Goal: Task Accomplishment & Management: Manage account settings

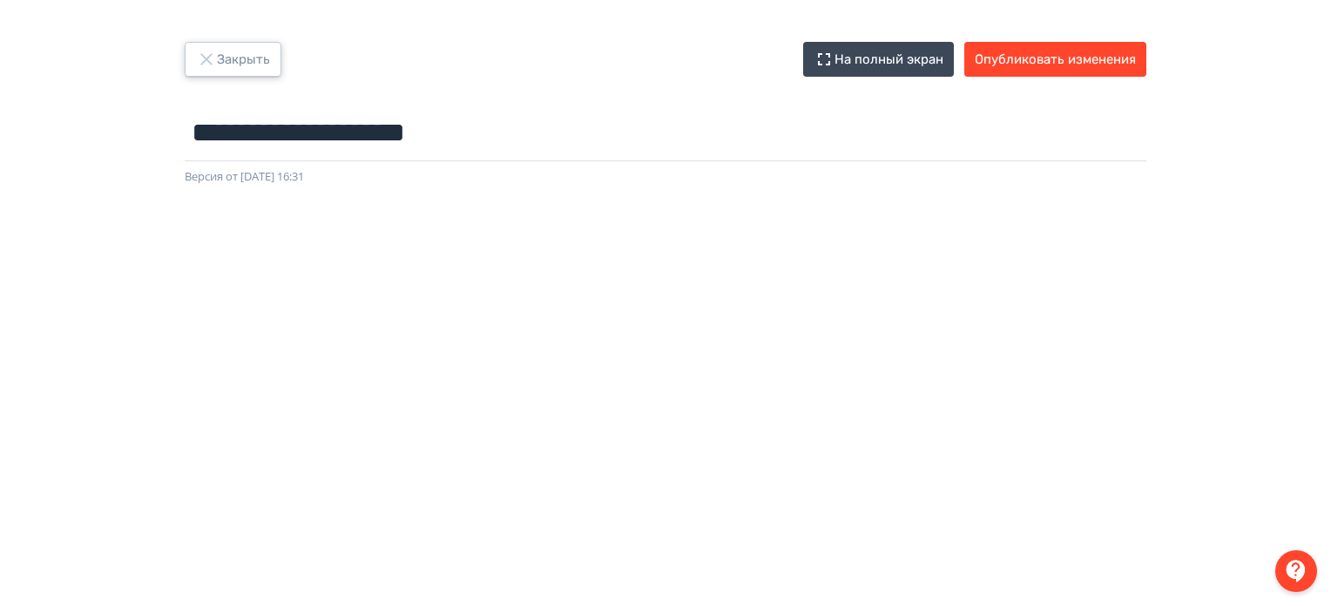
click at [212, 58] on icon "button" at bounding box center [206, 59] width 21 height 21
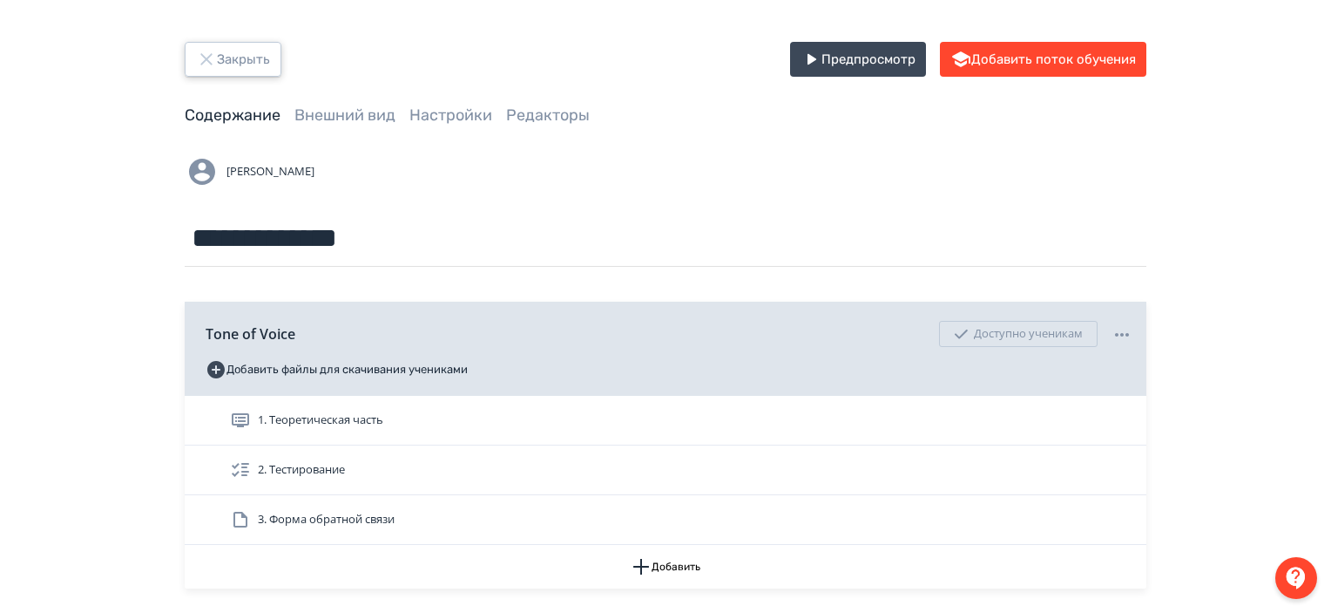
click at [241, 52] on button "Закрыть" at bounding box center [233, 59] width 97 height 35
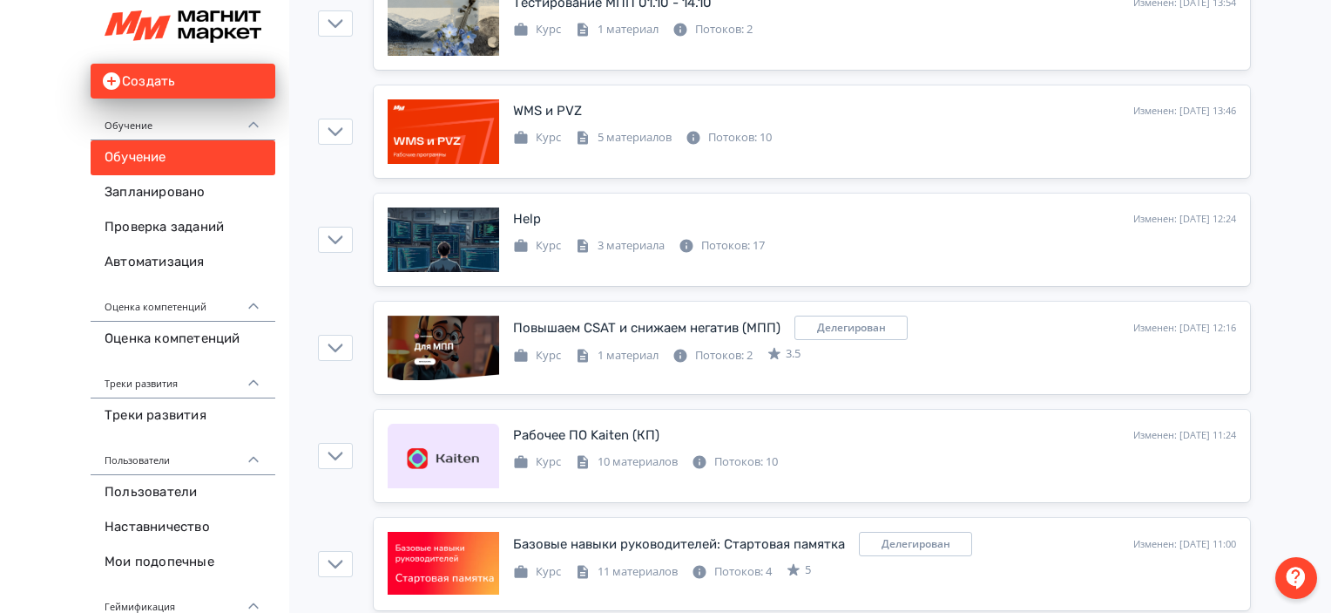
scroll to position [267, 0]
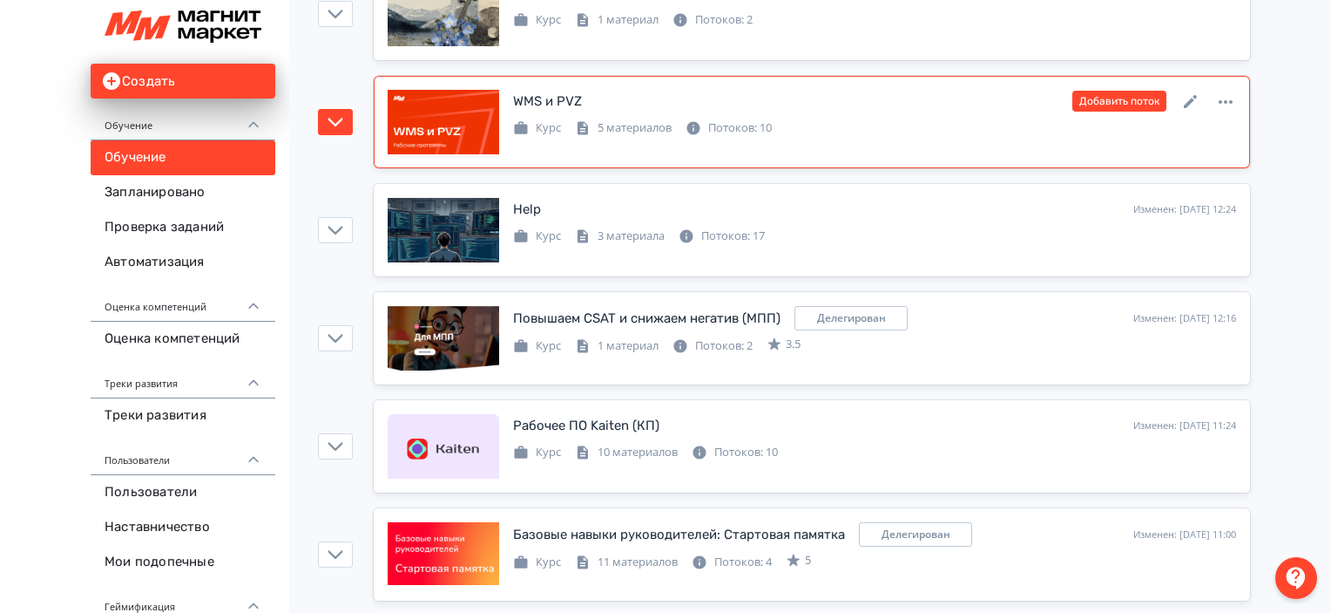
click at [870, 97] on div "WMS и PVZ Изменен: [DATE] 13:46 Добавить поток" at bounding box center [874, 101] width 723 height 23
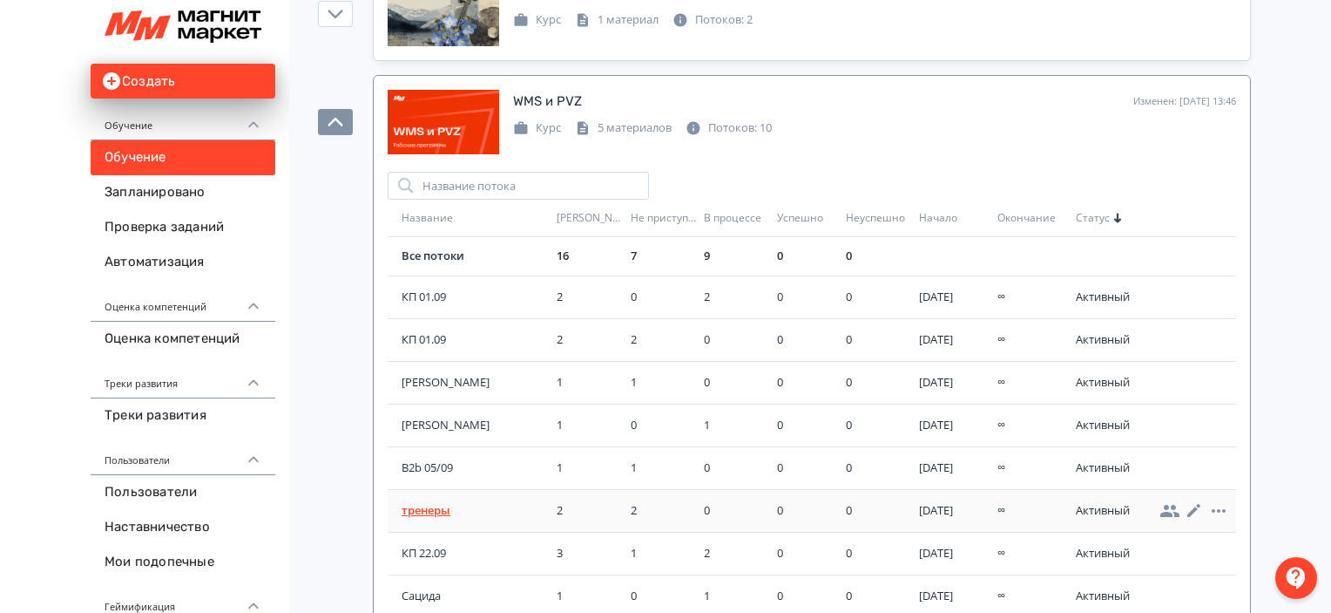
scroll to position [64, 0]
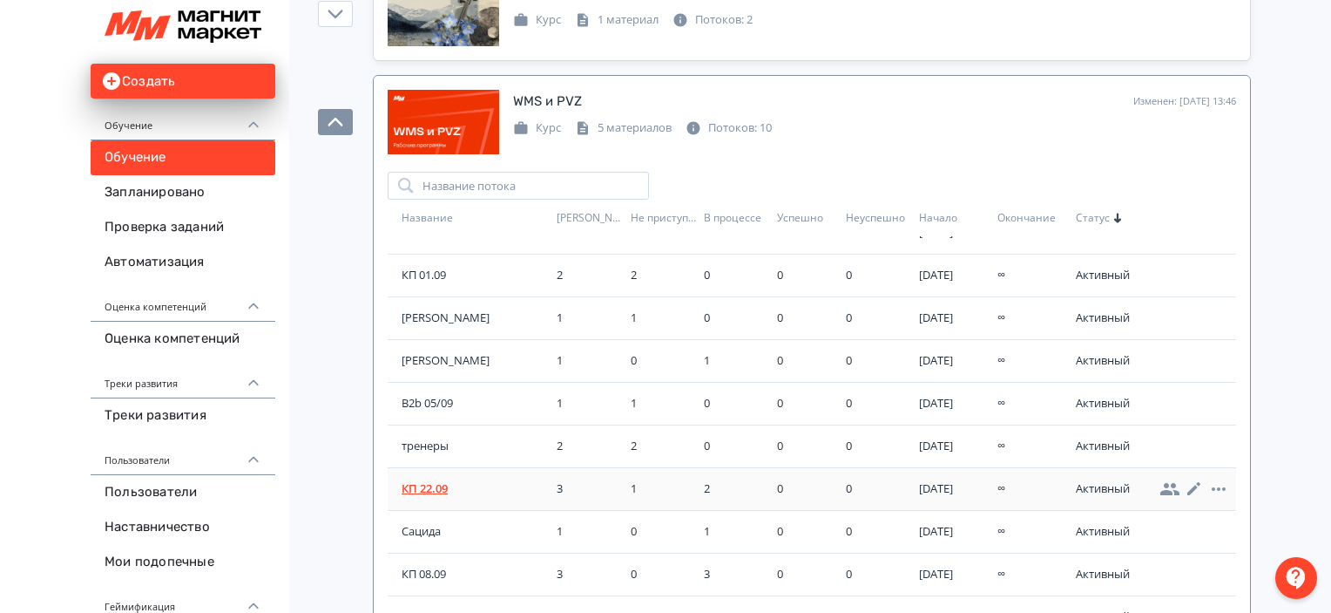
click at [422, 494] on span "КП 22.09" at bounding box center [476, 488] width 148 height 17
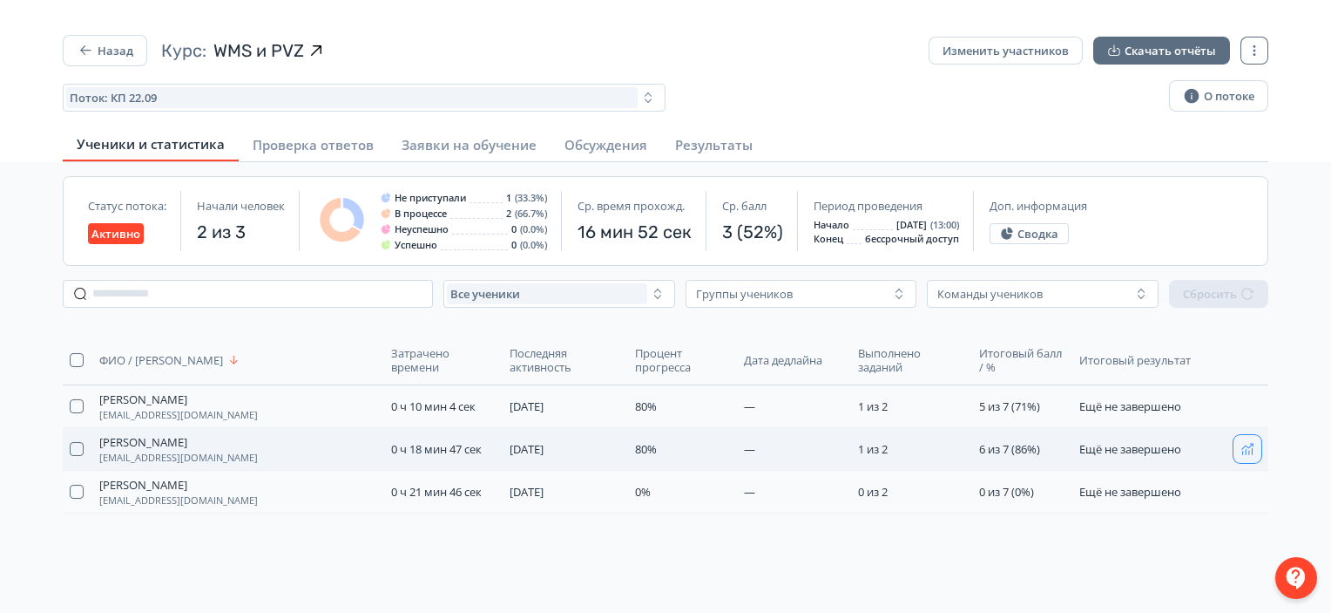
click at [1246, 445] on icon "button" at bounding box center [1248, 449] width 14 height 14
click at [129, 48] on button "Назад" at bounding box center [105, 50] width 85 height 31
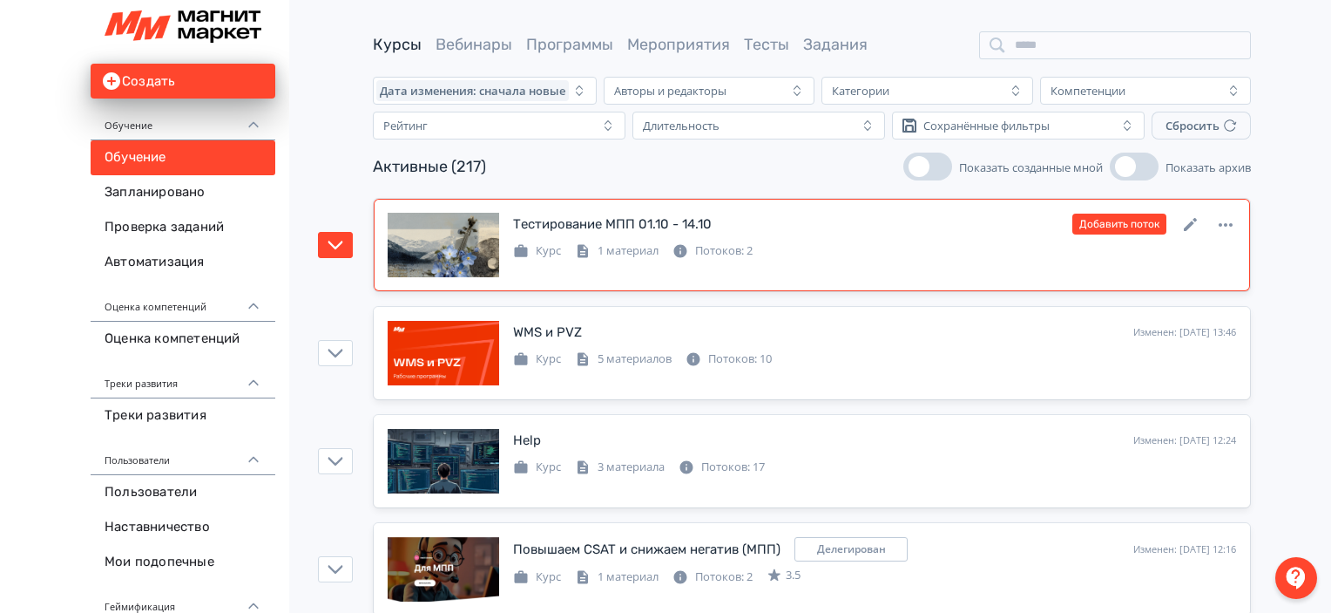
scroll to position [38, 0]
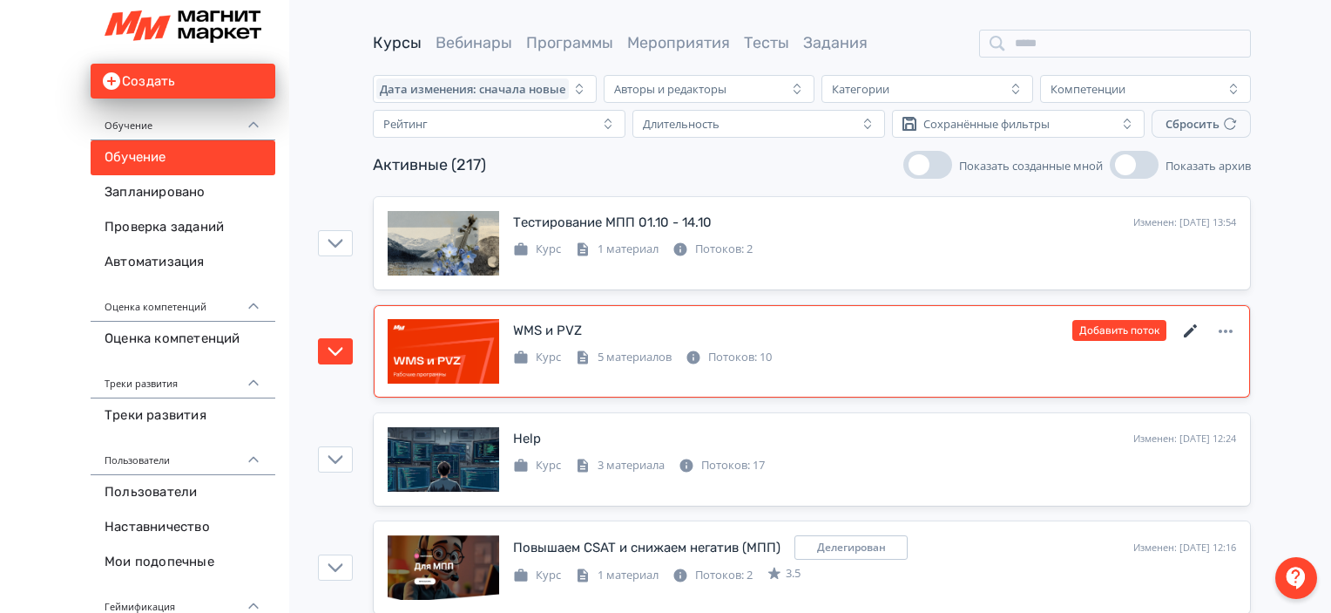
click at [1182, 327] on icon at bounding box center [1191, 331] width 21 height 21
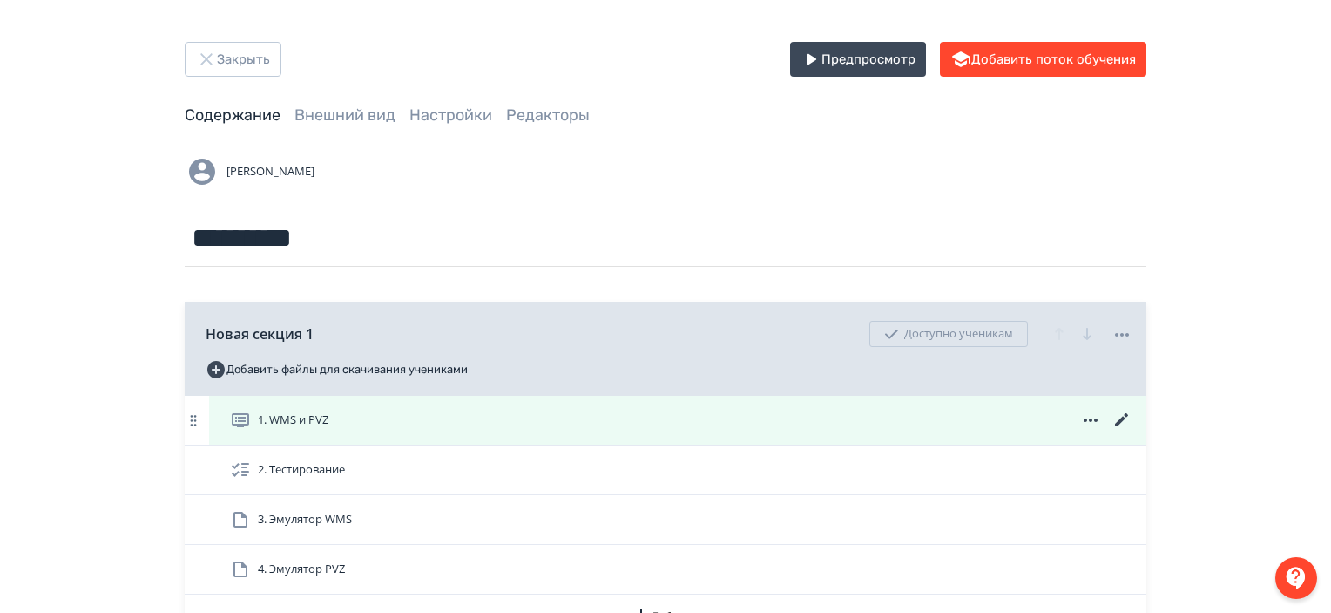
click at [1112, 421] on icon at bounding box center [1122, 420] width 21 height 21
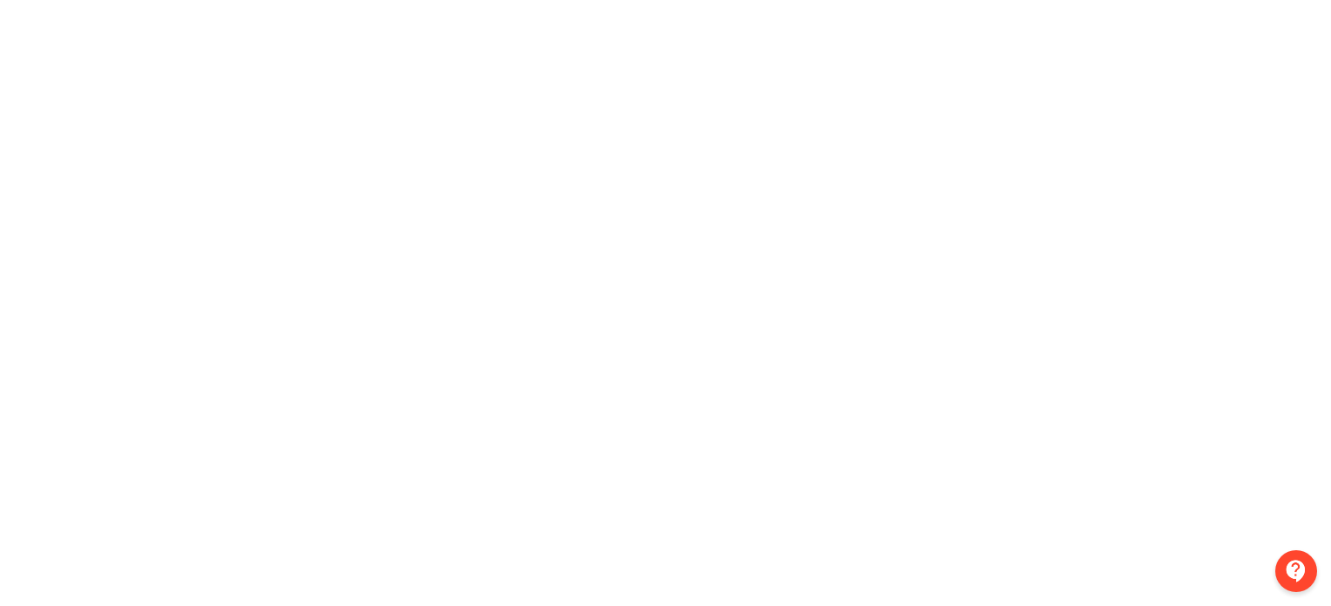
scroll to position [0, 3]
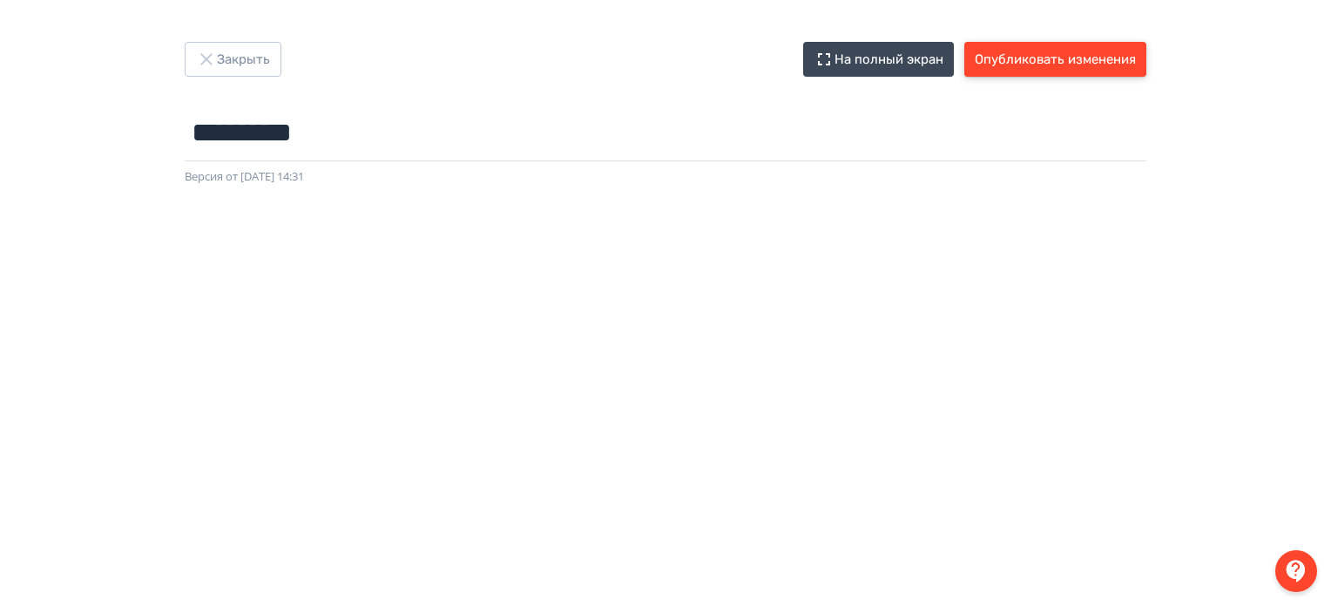
click at [1107, 63] on button "Опубликовать изменения" at bounding box center [1056, 59] width 182 height 35
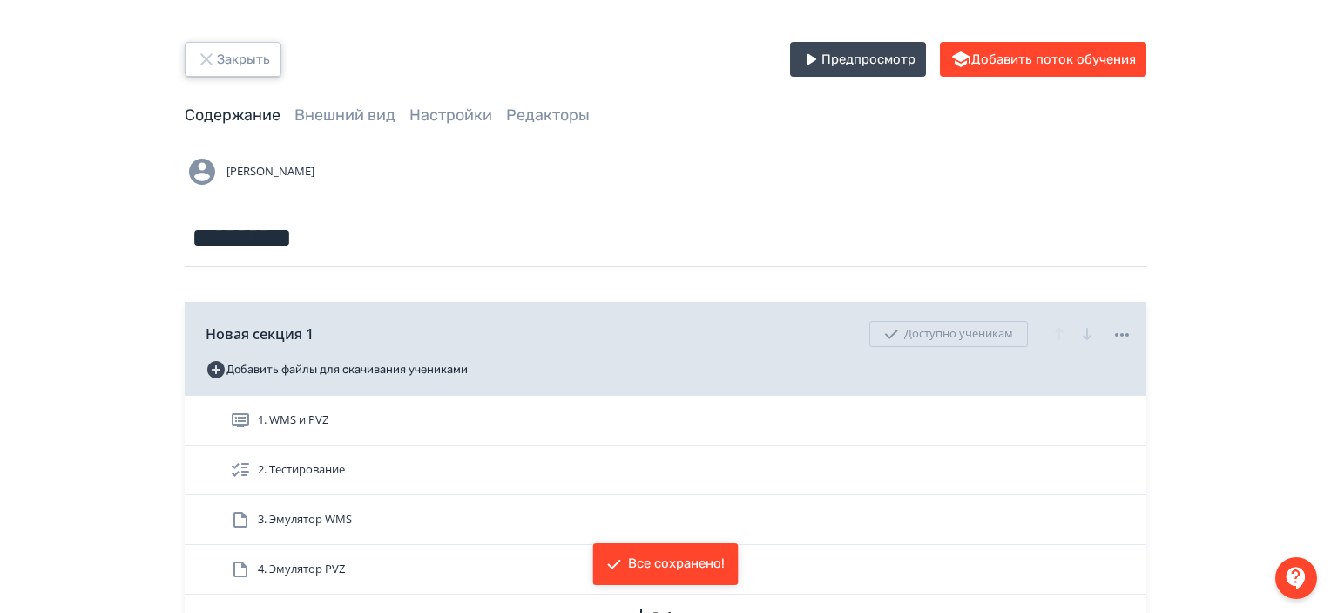
click at [273, 51] on button "Закрыть" at bounding box center [233, 59] width 97 height 35
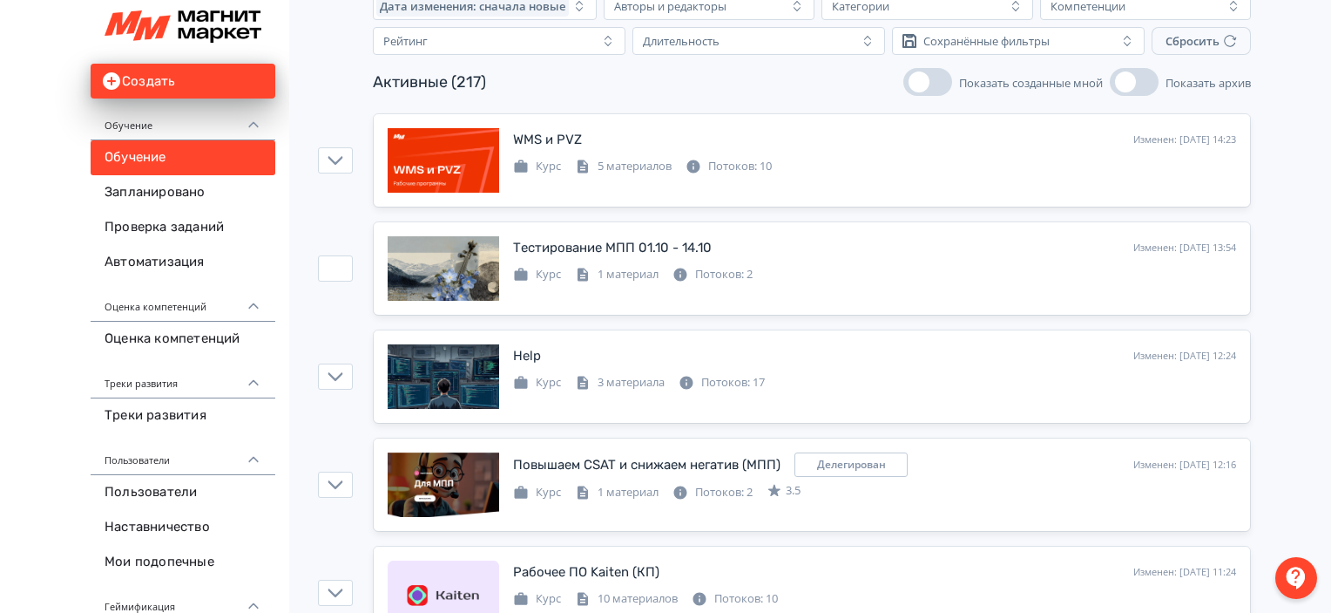
scroll to position [122, 0]
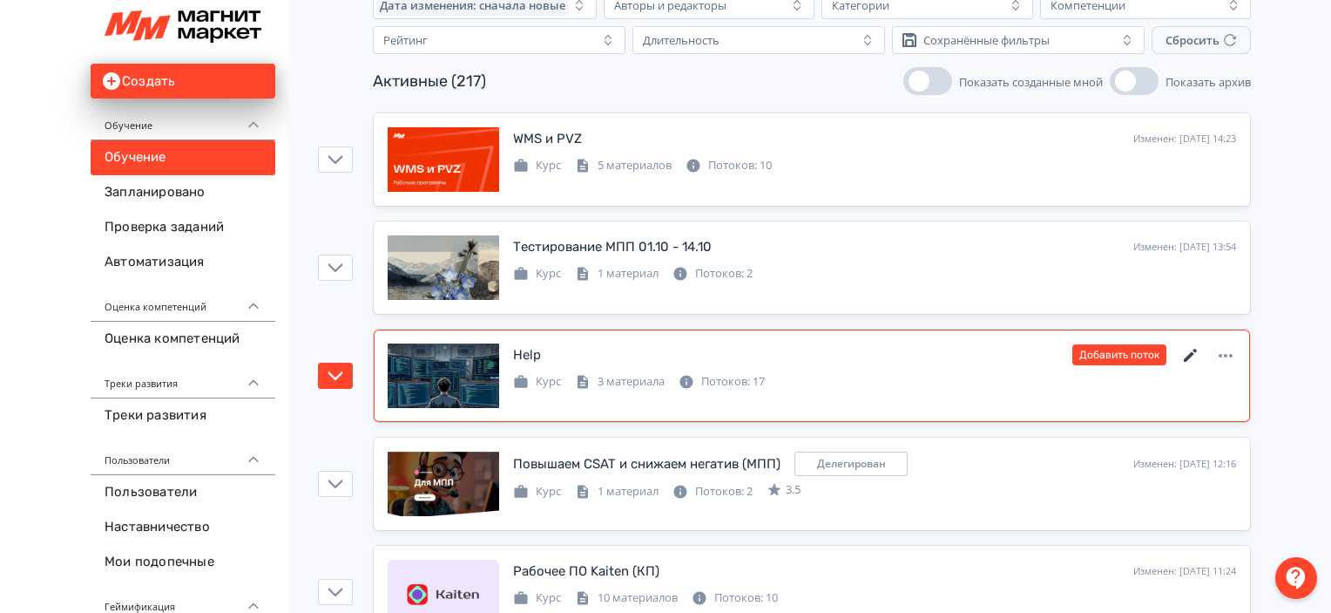
click at [1191, 355] on icon at bounding box center [1190, 355] width 13 height 13
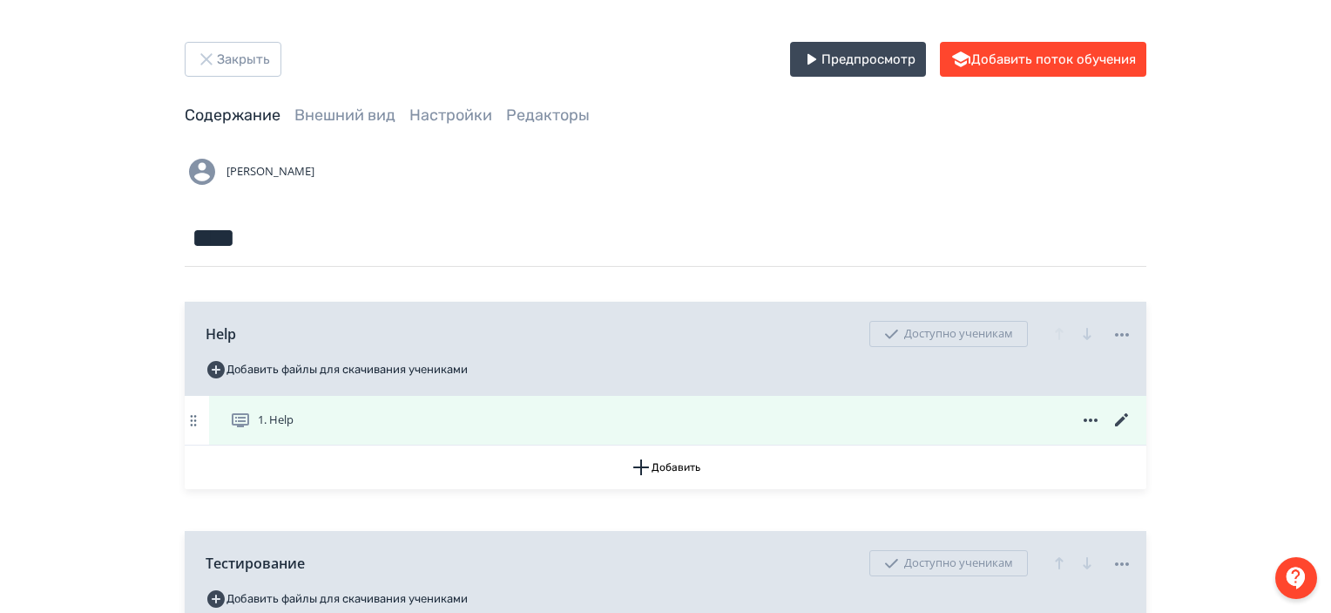
click at [1129, 414] on icon at bounding box center [1122, 420] width 21 height 21
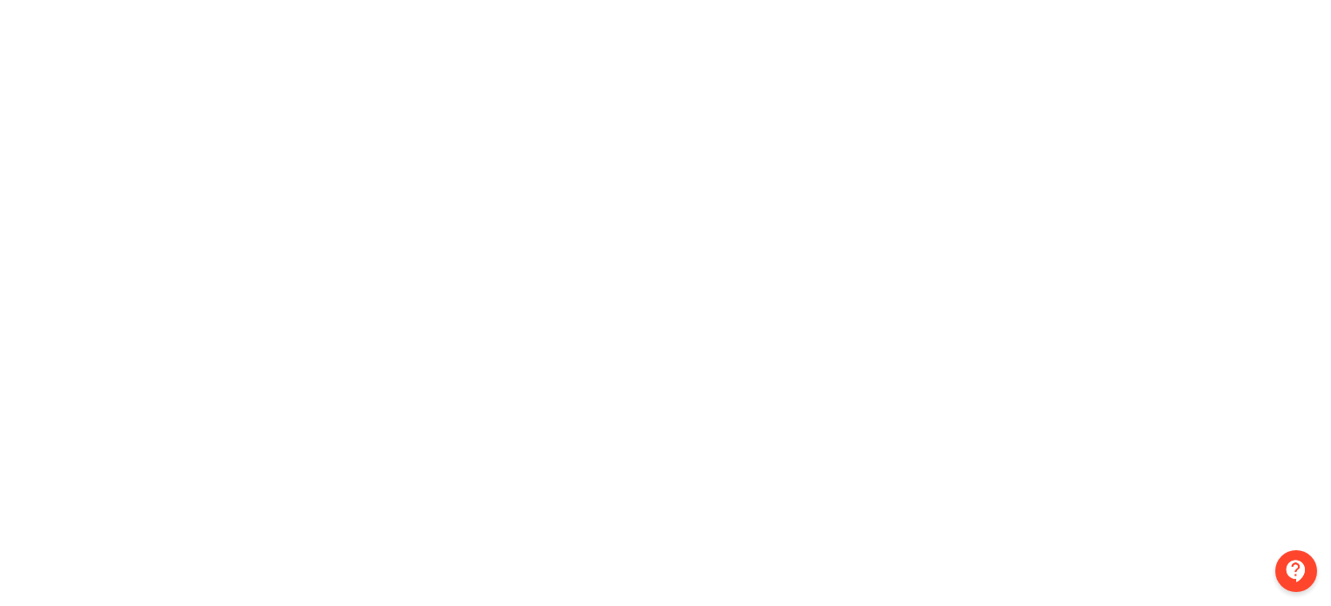
scroll to position [0, 3]
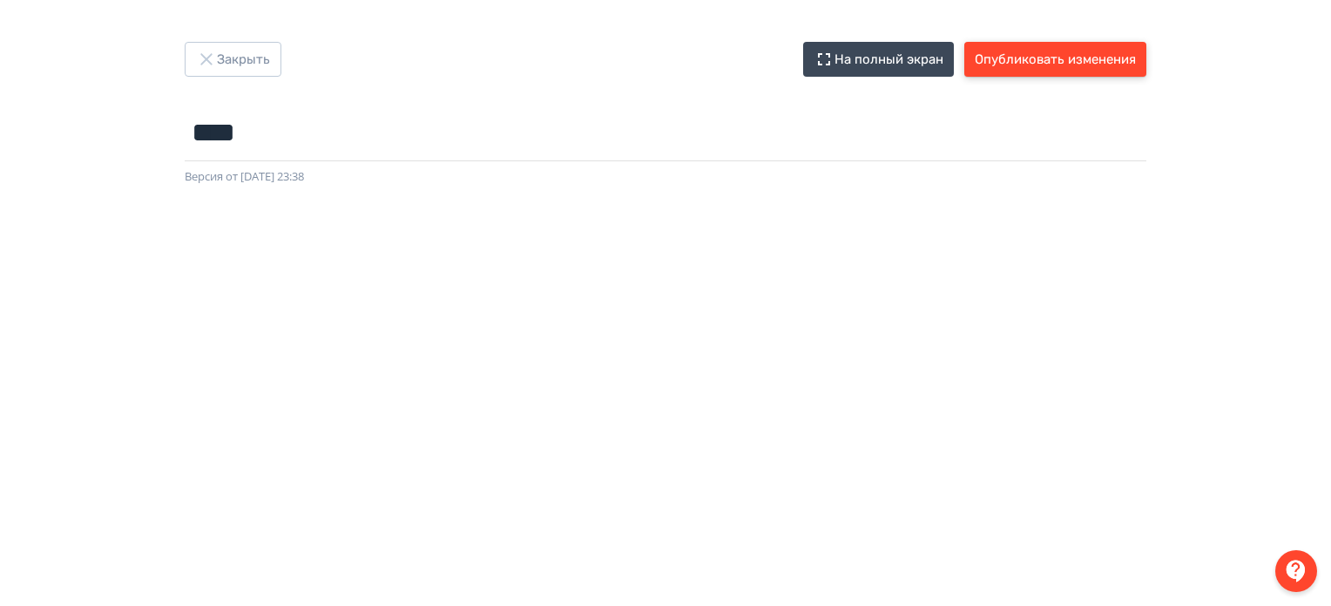
click at [1095, 46] on button "Опубликовать изменения" at bounding box center [1056, 59] width 182 height 35
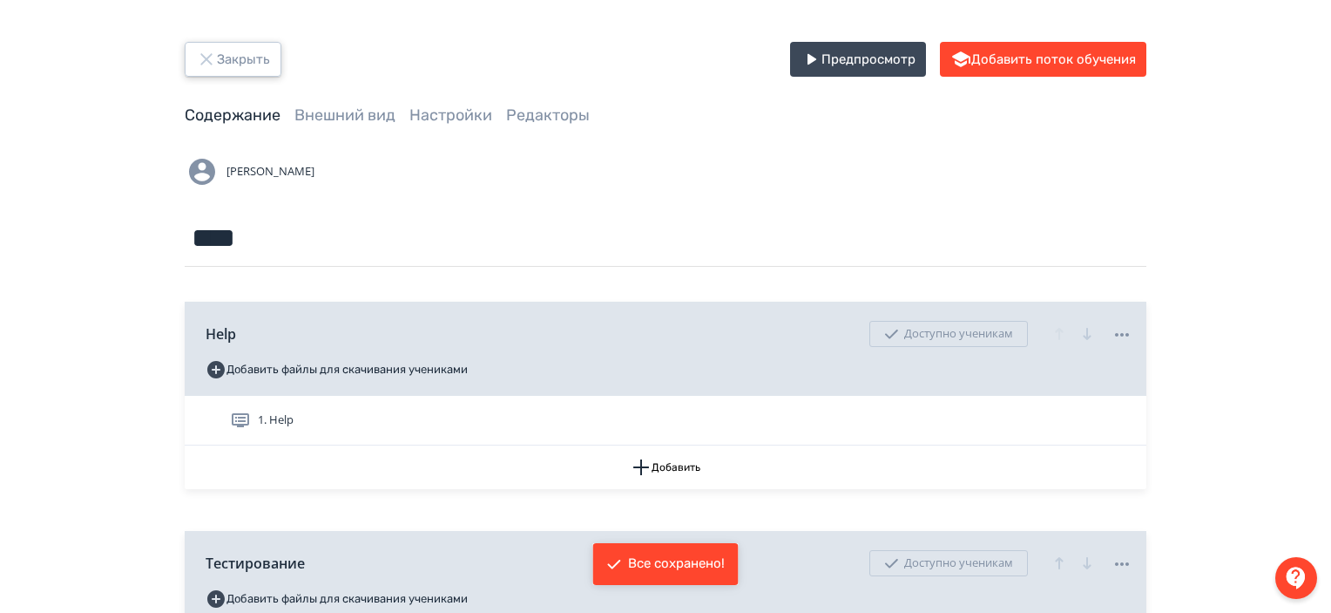
click at [275, 61] on button "Закрыть" at bounding box center [233, 59] width 97 height 35
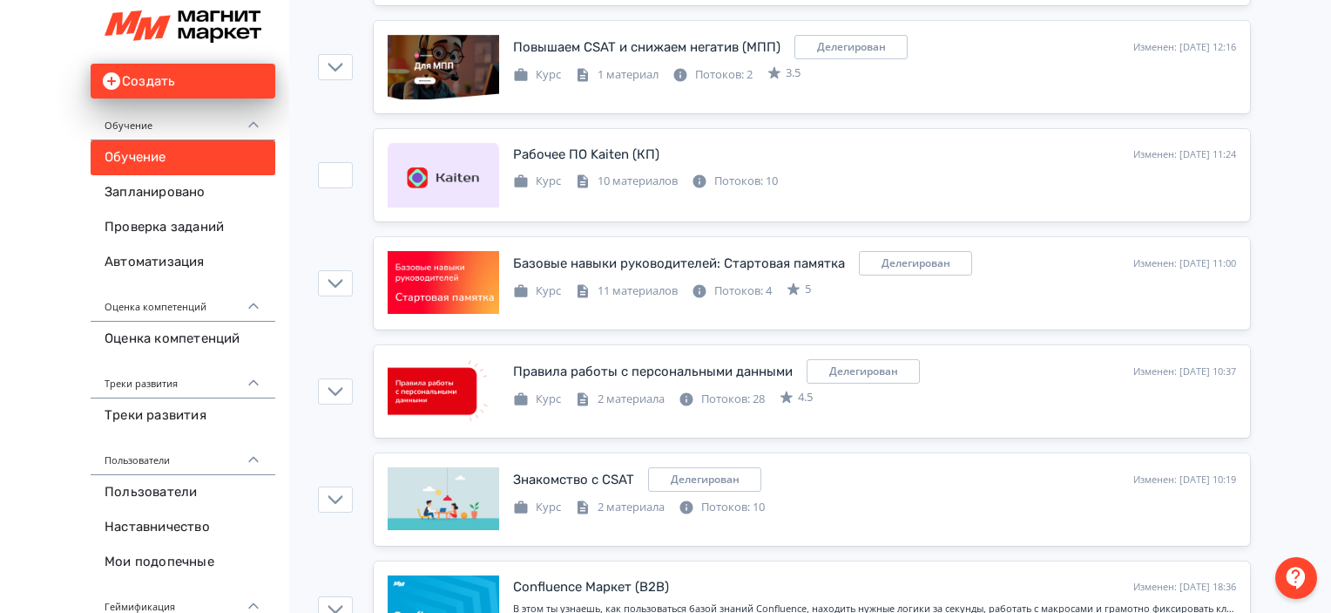
scroll to position [542, 0]
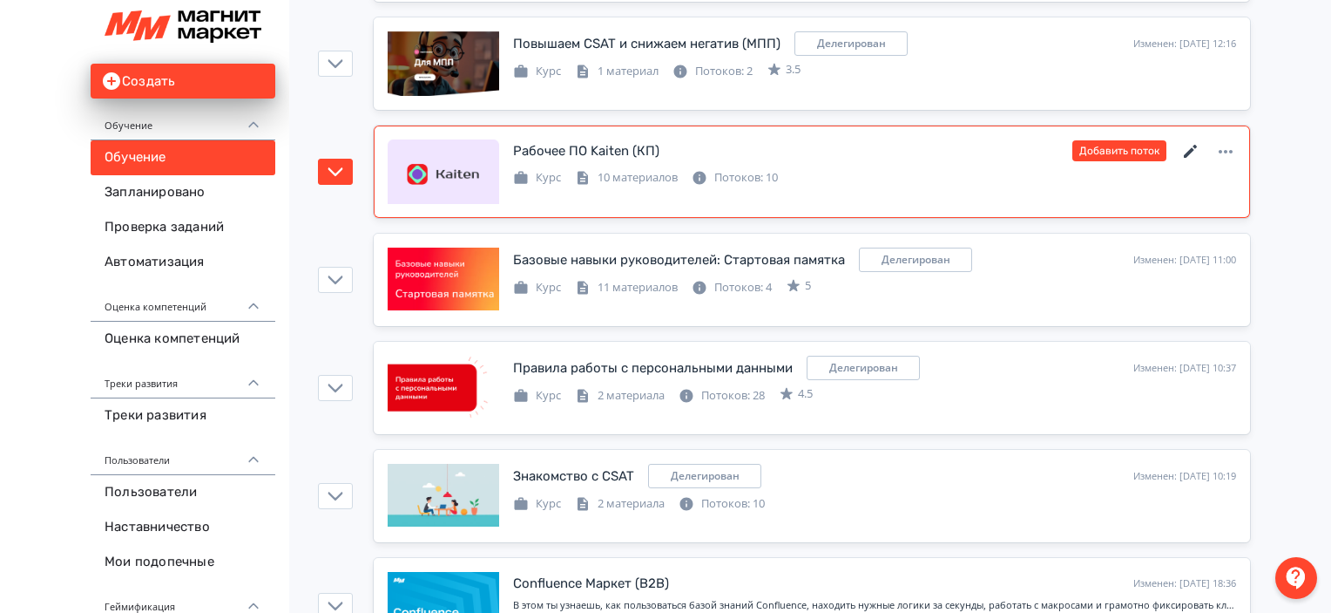
click at [1190, 146] on icon at bounding box center [1191, 151] width 21 height 21
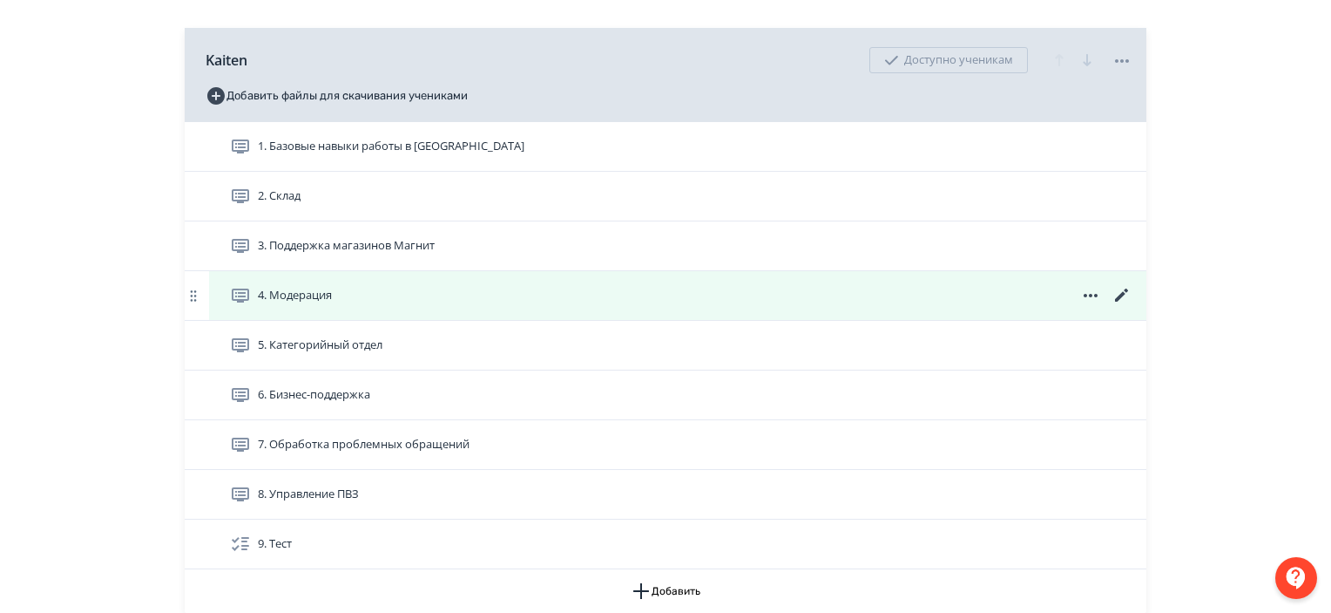
scroll to position [275, 0]
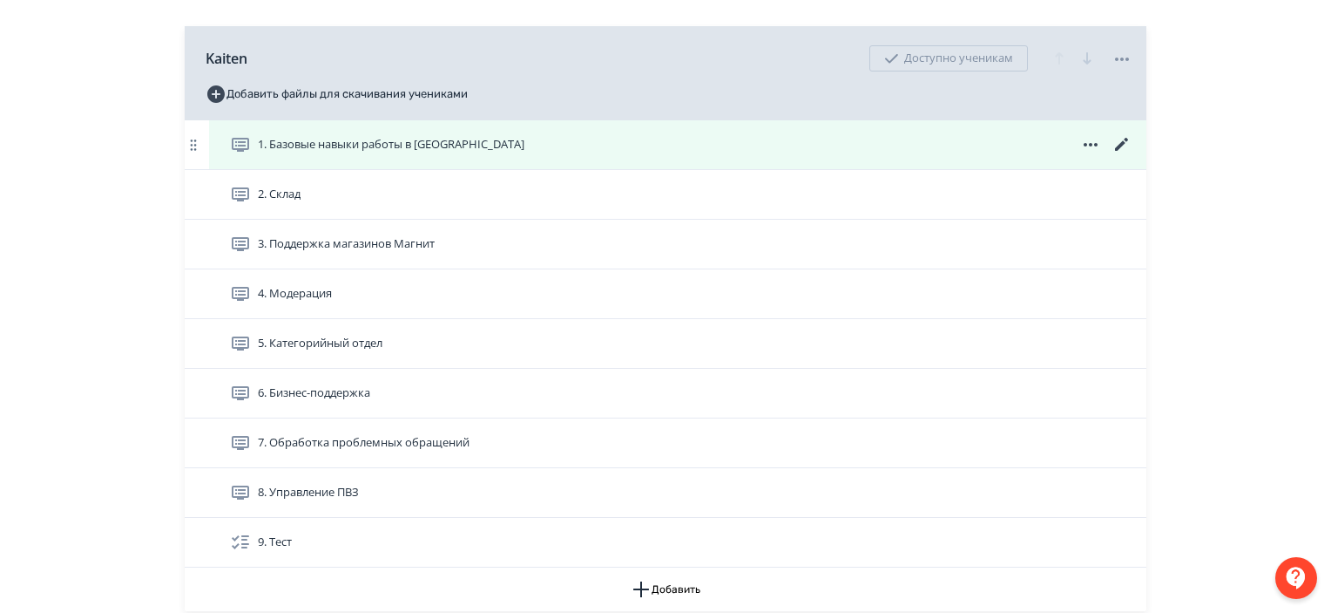
click at [1121, 138] on icon at bounding box center [1122, 144] width 21 height 21
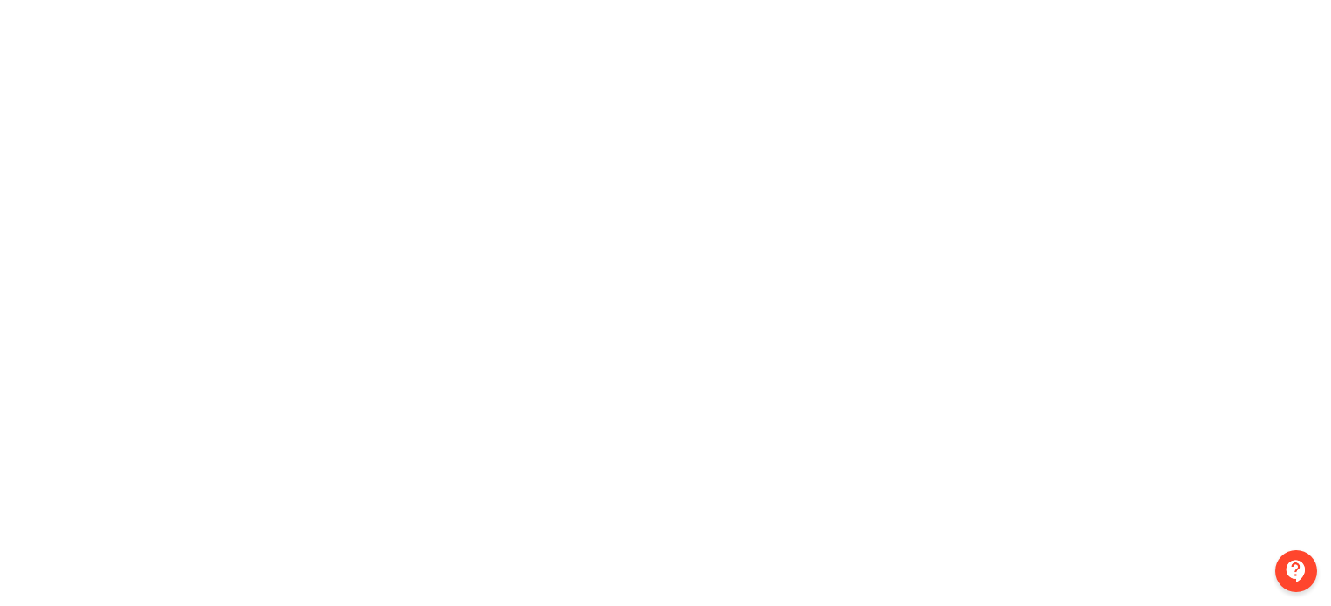
scroll to position [0, 3]
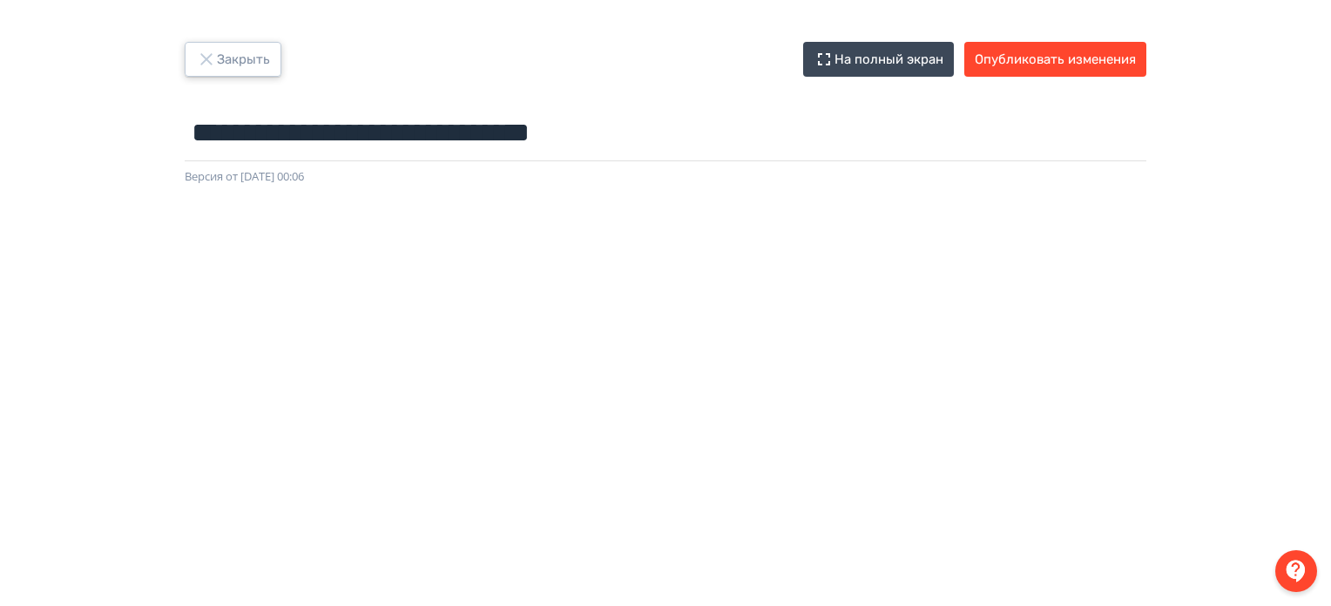
click at [235, 65] on button "Закрыть" at bounding box center [233, 59] width 97 height 35
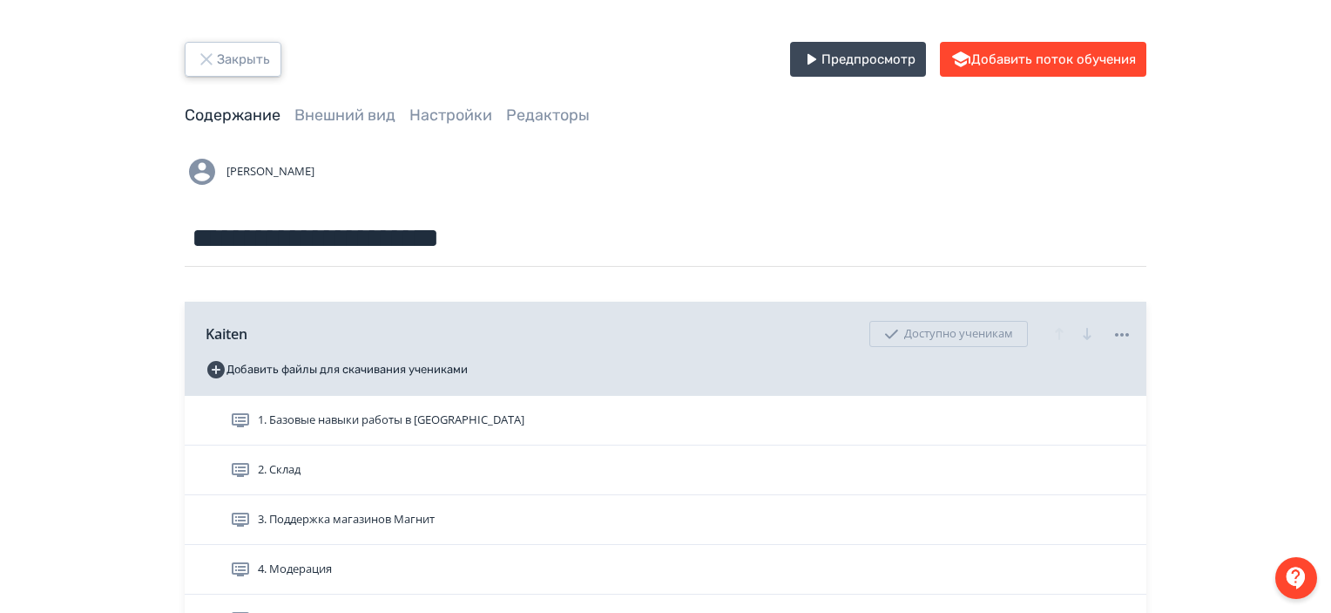
click at [242, 69] on button "Закрыть" at bounding box center [233, 59] width 97 height 35
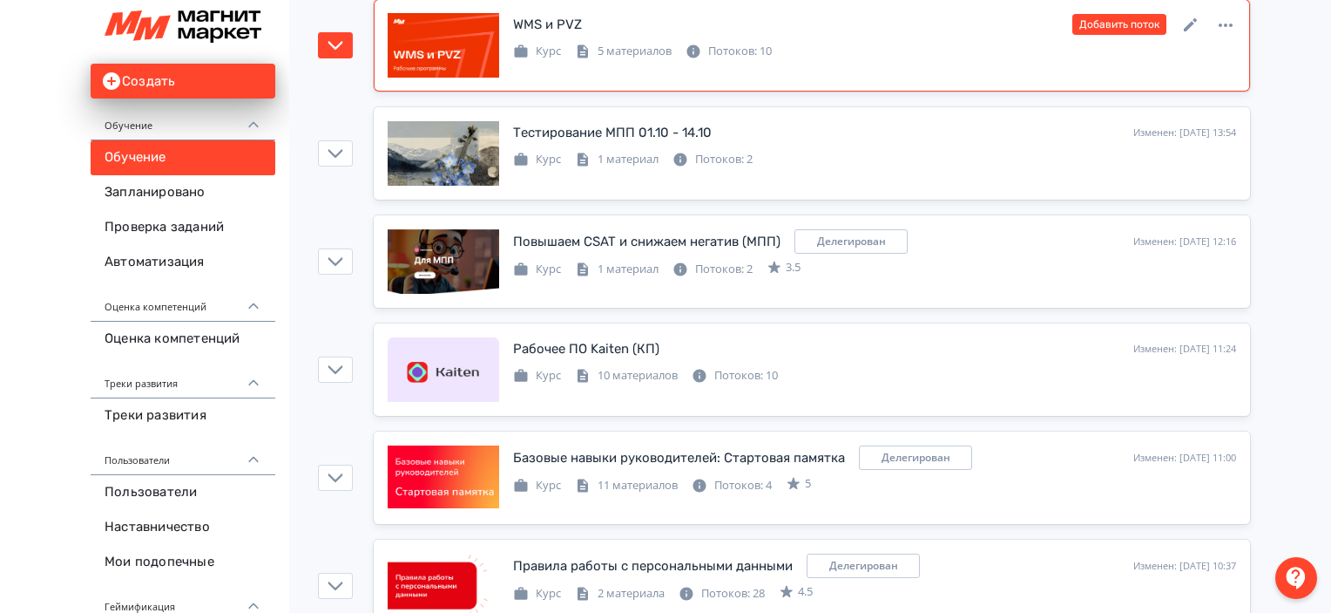
scroll to position [345, 0]
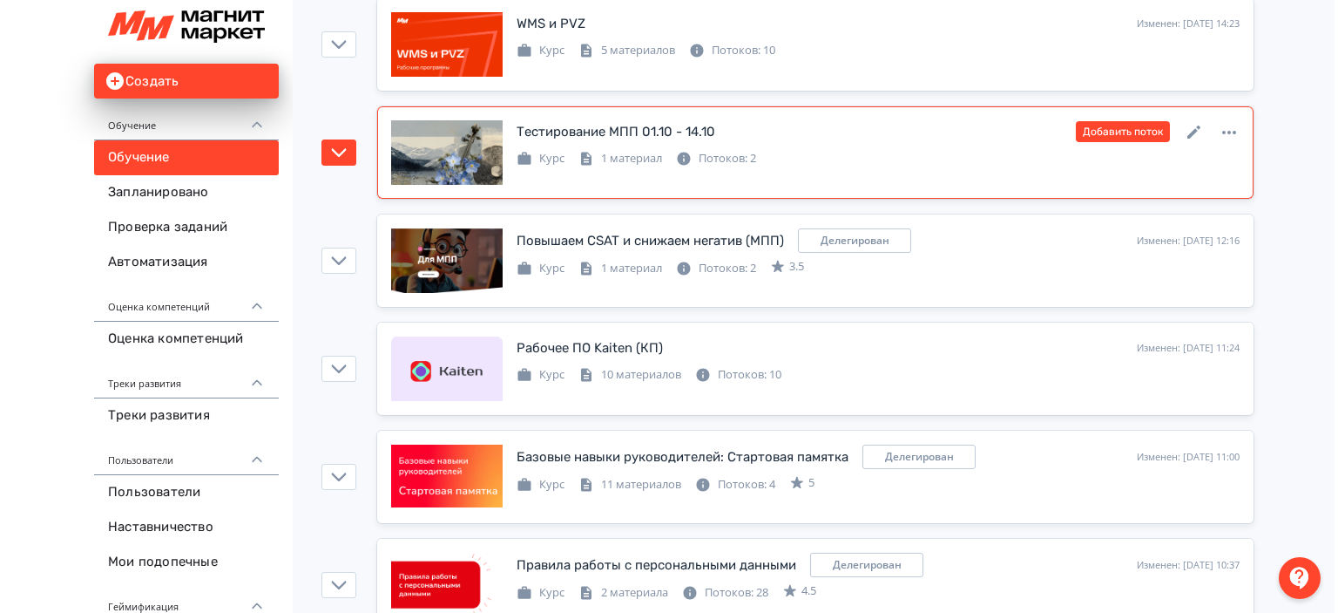
scroll to position [0, 0]
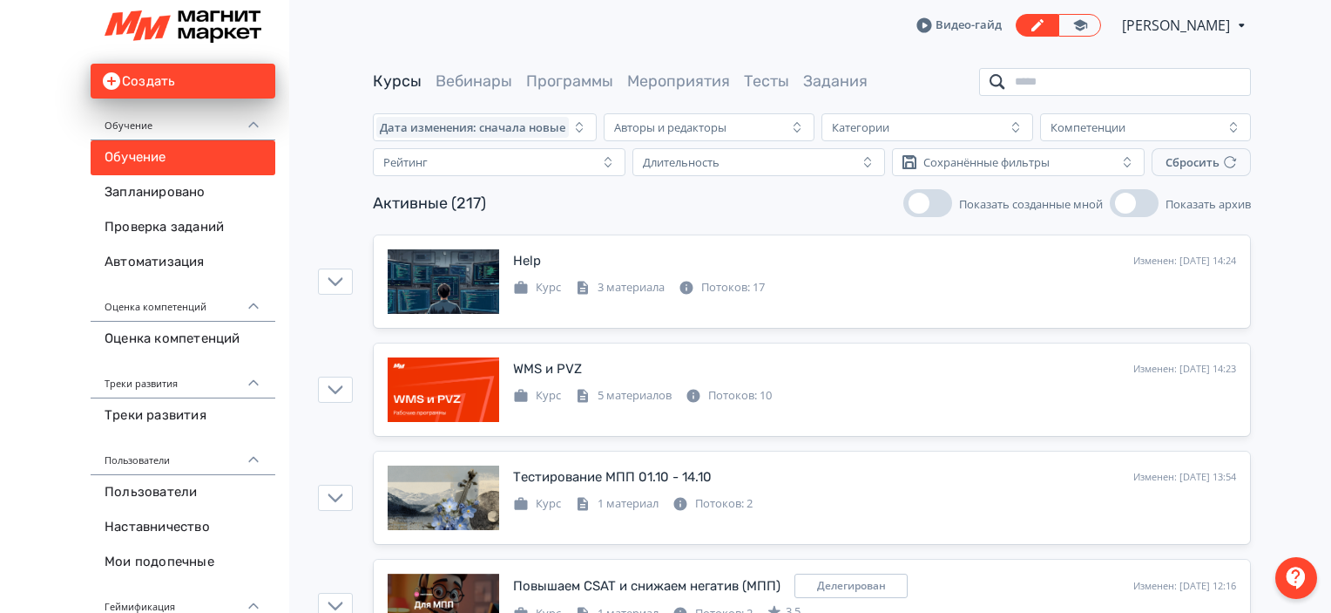
click at [1045, 74] on input "search" at bounding box center [1115, 82] width 272 height 28
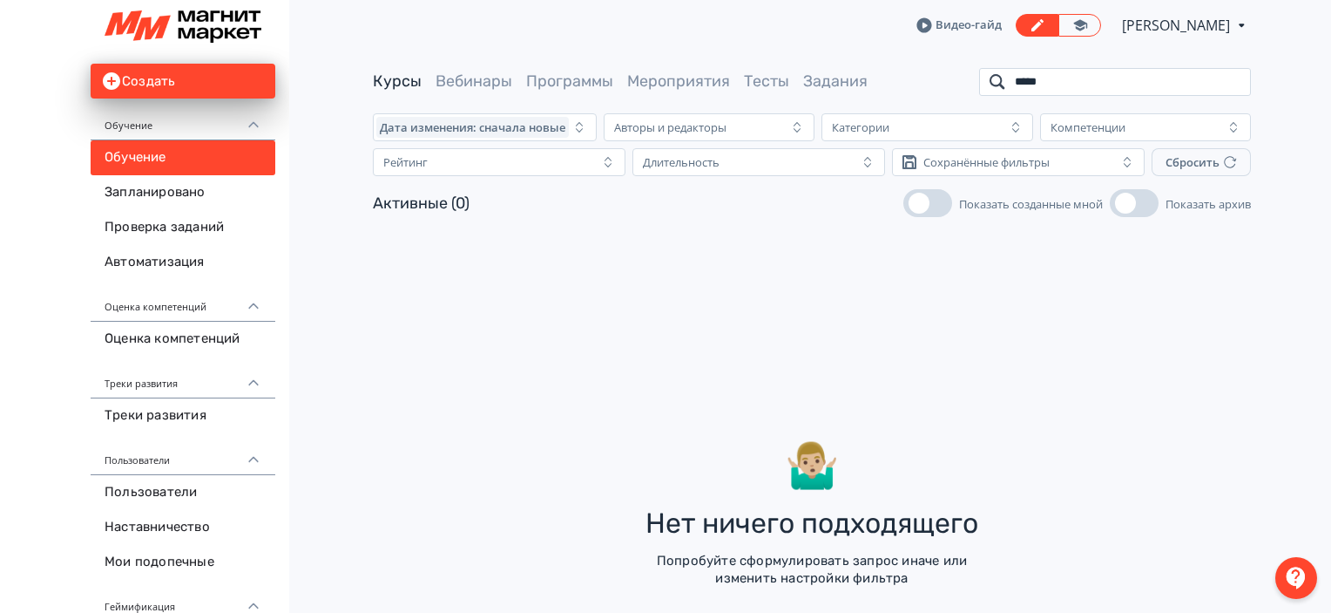
click at [1064, 87] on input "*****" at bounding box center [1115, 82] width 272 height 28
type input "*"
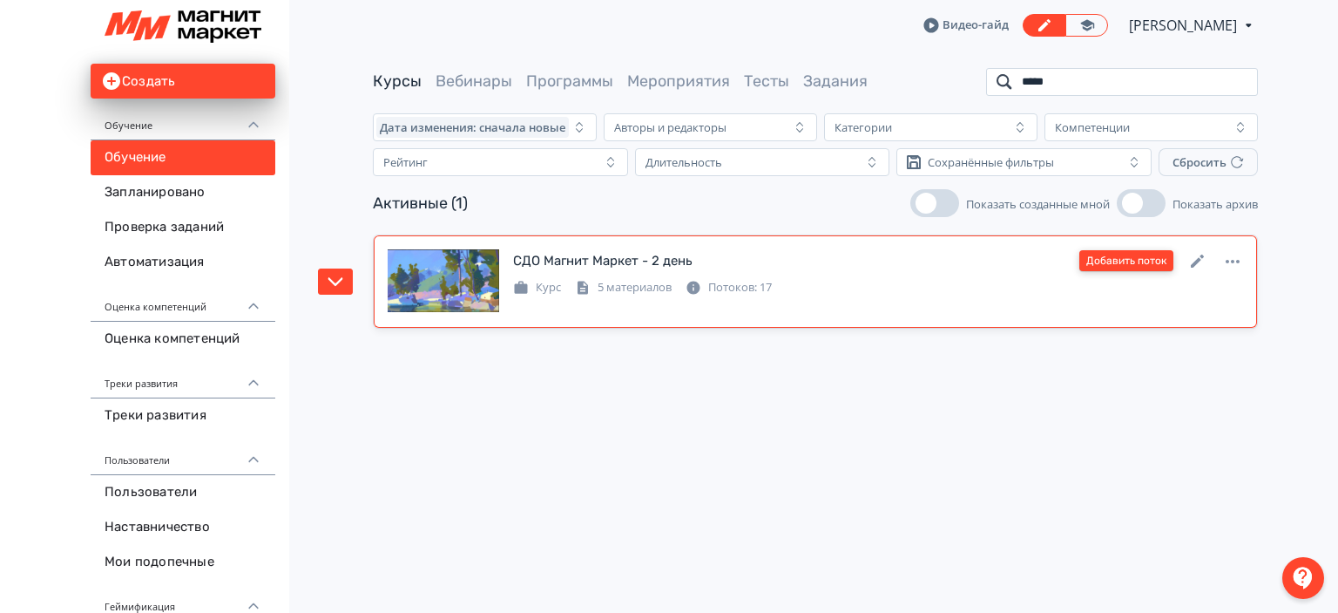
type input "*****"
click at [1139, 257] on button "Добавить поток" at bounding box center [1127, 260] width 94 height 21
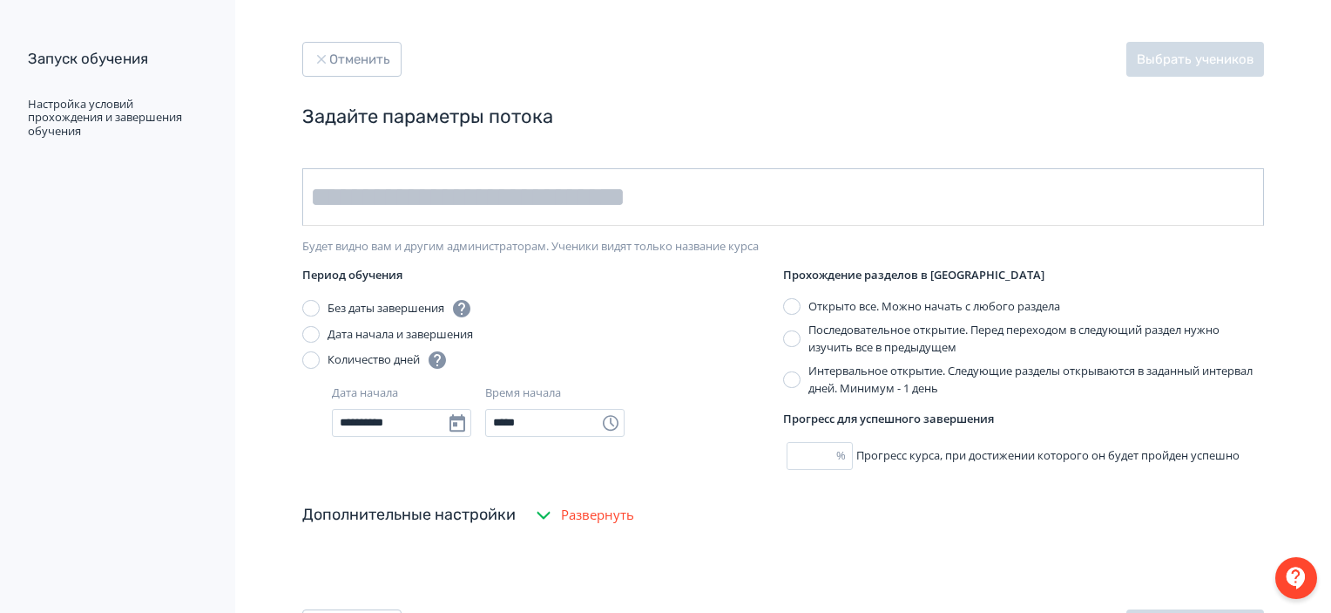
click at [512, 201] on input "text" at bounding box center [783, 197] width 962 height 58
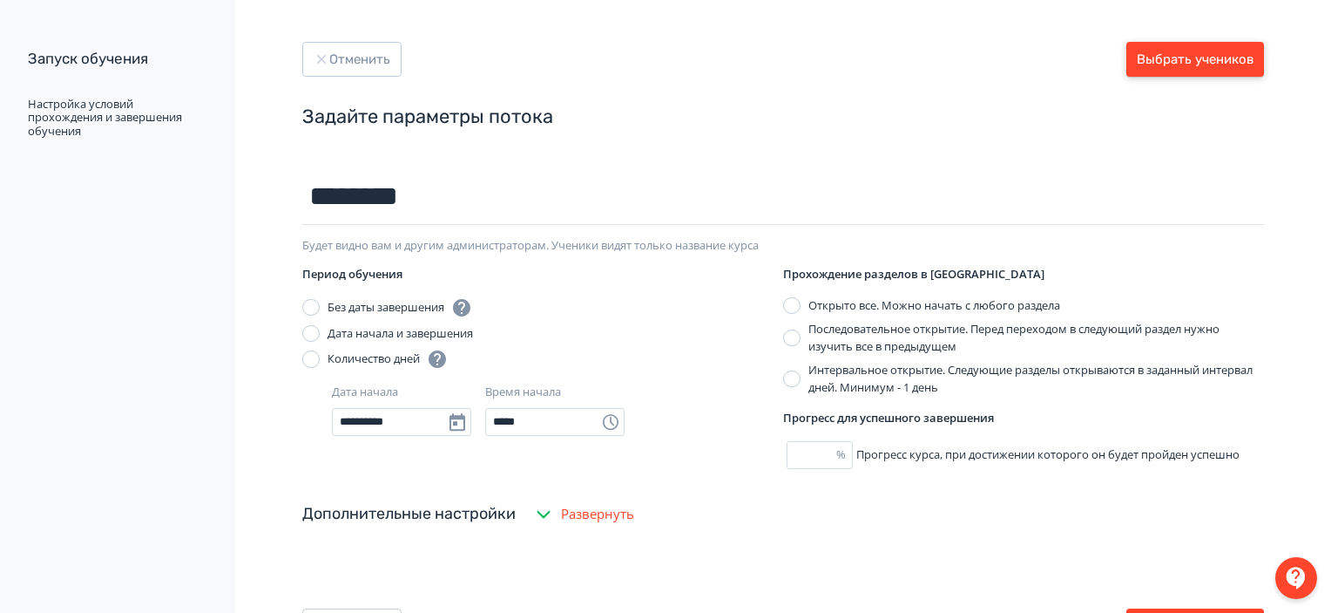
type input "********"
click at [1206, 69] on button "Выбрать учеников" at bounding box center [1196, 59] width 138 height 35
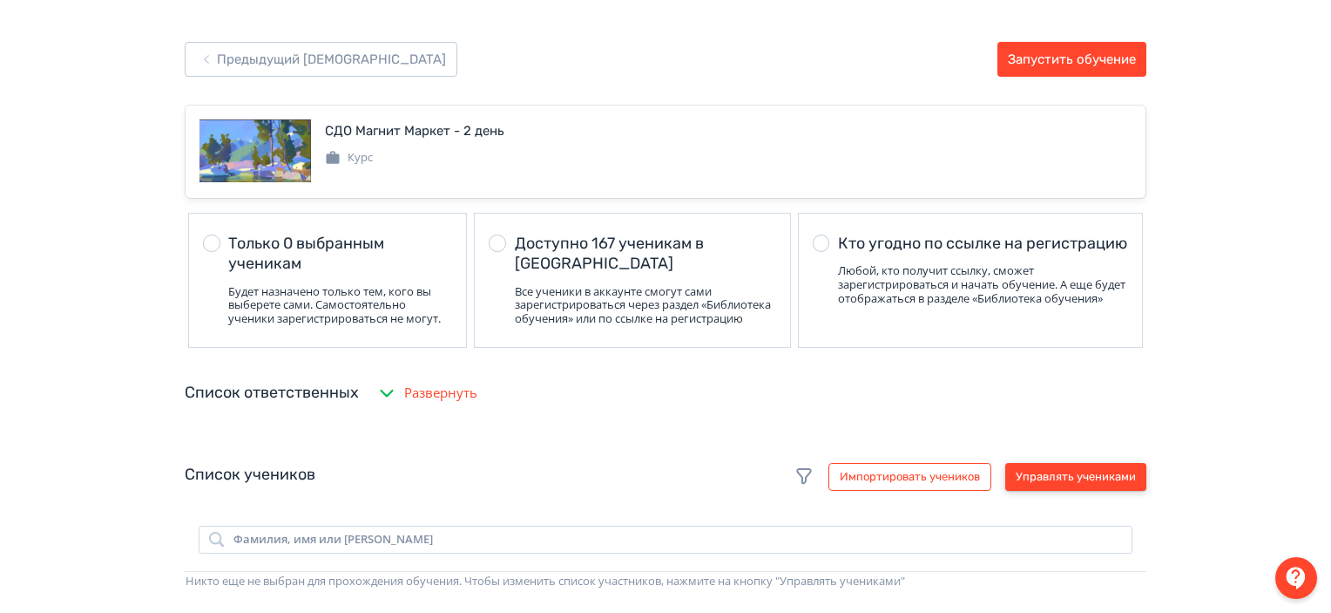
click at [1080, 491] on button "Управлять учениками" at bounding box center [1075, 477] width 141 height 28
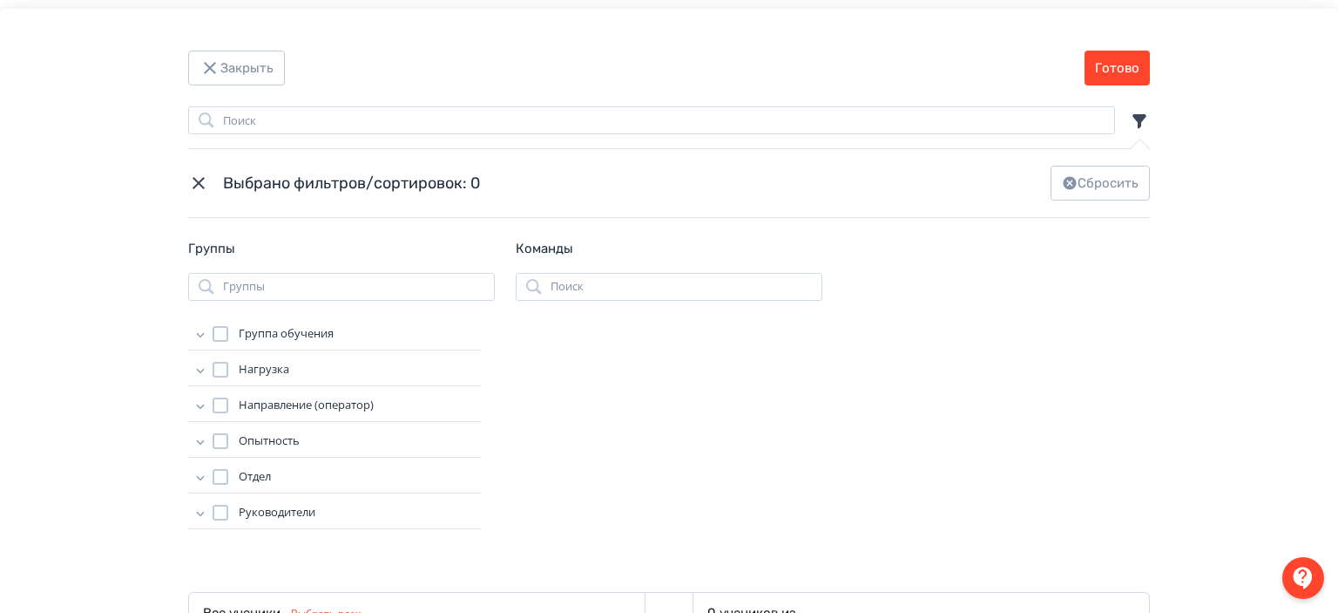
click at [200, 339] on icon "Modal" at bounding box center [200, 333] width 17 height 17
click at [230, 422] on div "Modal" at bounding box center [238, 430] width 16 height 16
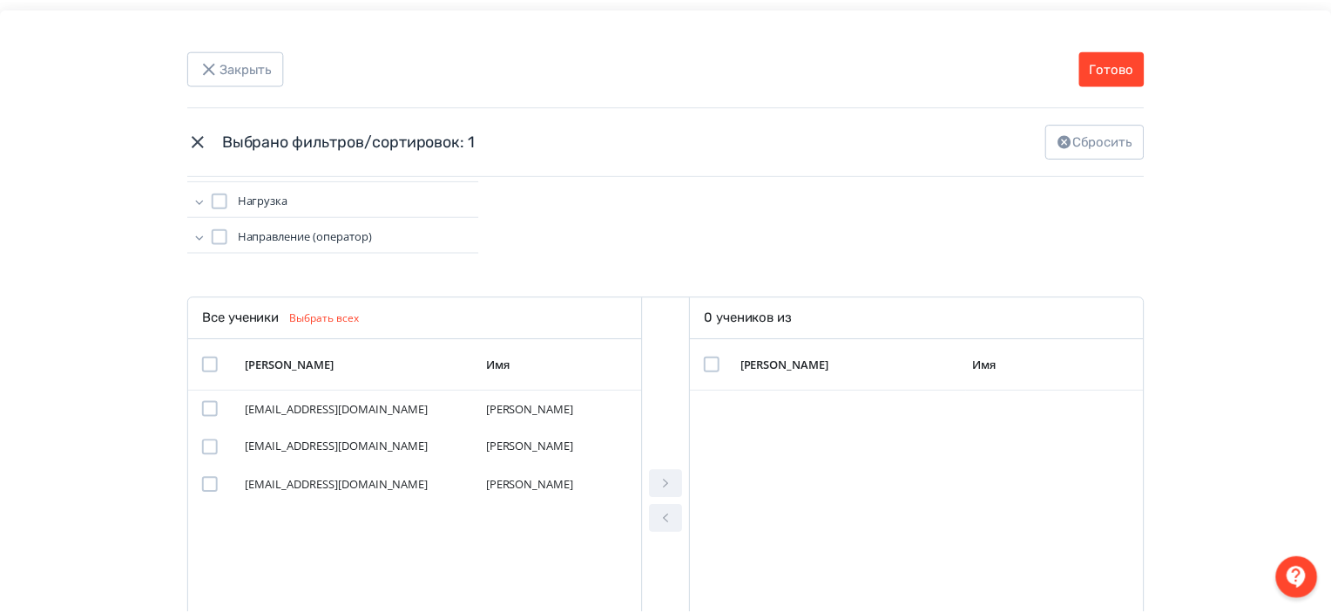
scroll to position [296, 0]
click at [207, 357] on div "Modal" at bounding box center [211, 363] width 16 height 16
click at [675, 476] on icon "Modal" at bounding box center [669, 482] width 21 height 21
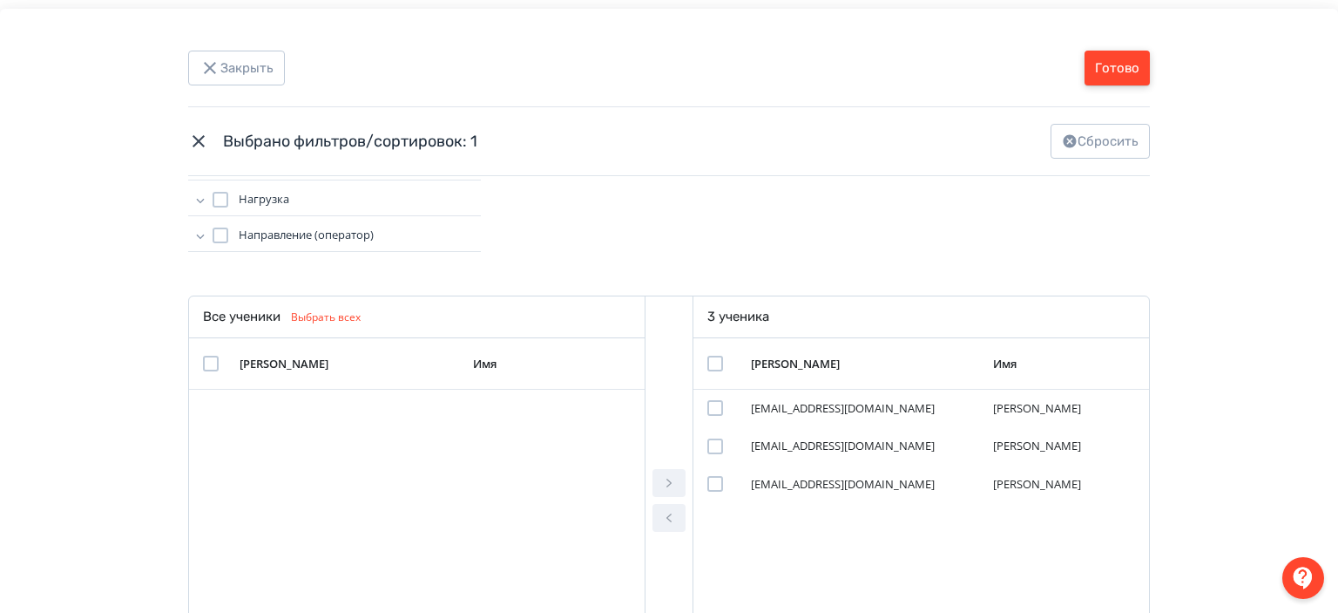
click at [1126, 63] on button "Готово" at bounding box center [1117, 68] width 65 height 35
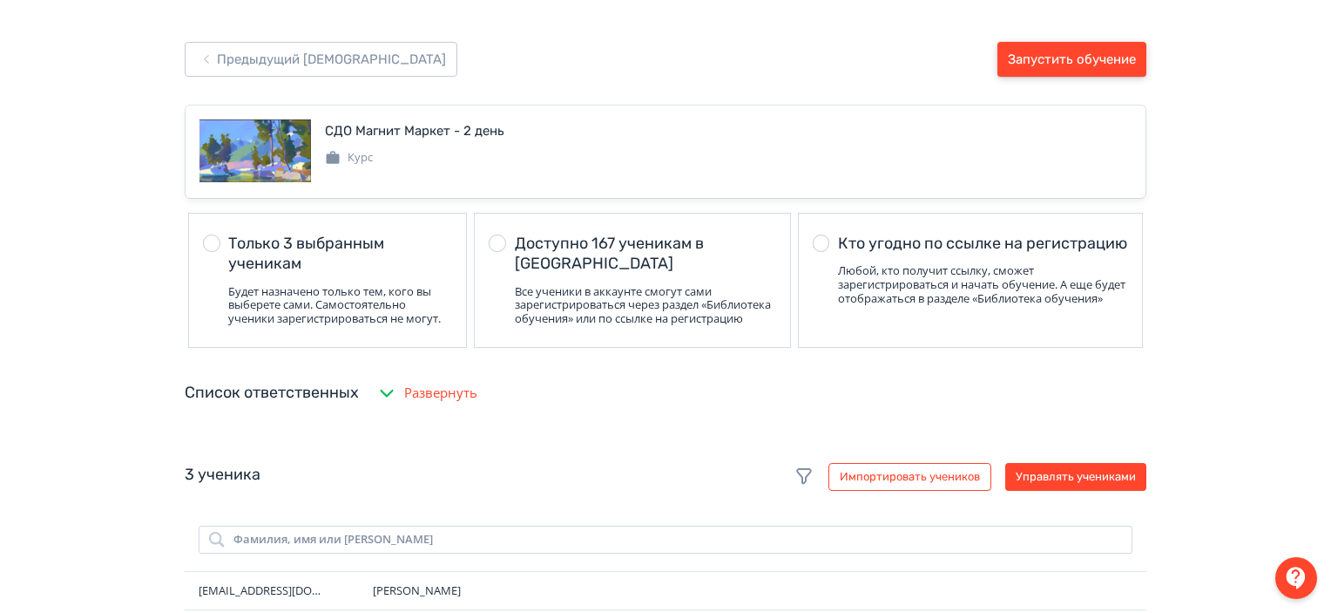
click at [1126, 63] on button "Запустить обучение" at bounding box center [1072, 59] width 149 height 35
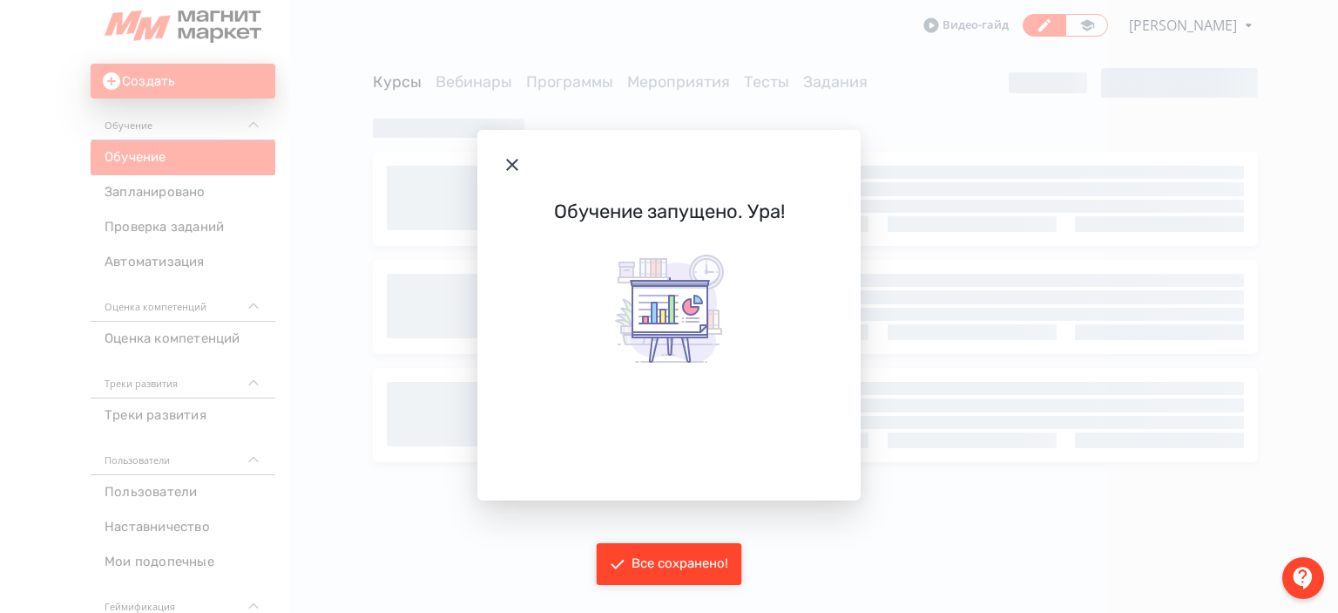
click at [505, 166] on icon "Modal" at bounding box center [512, 164] width 21 height 21
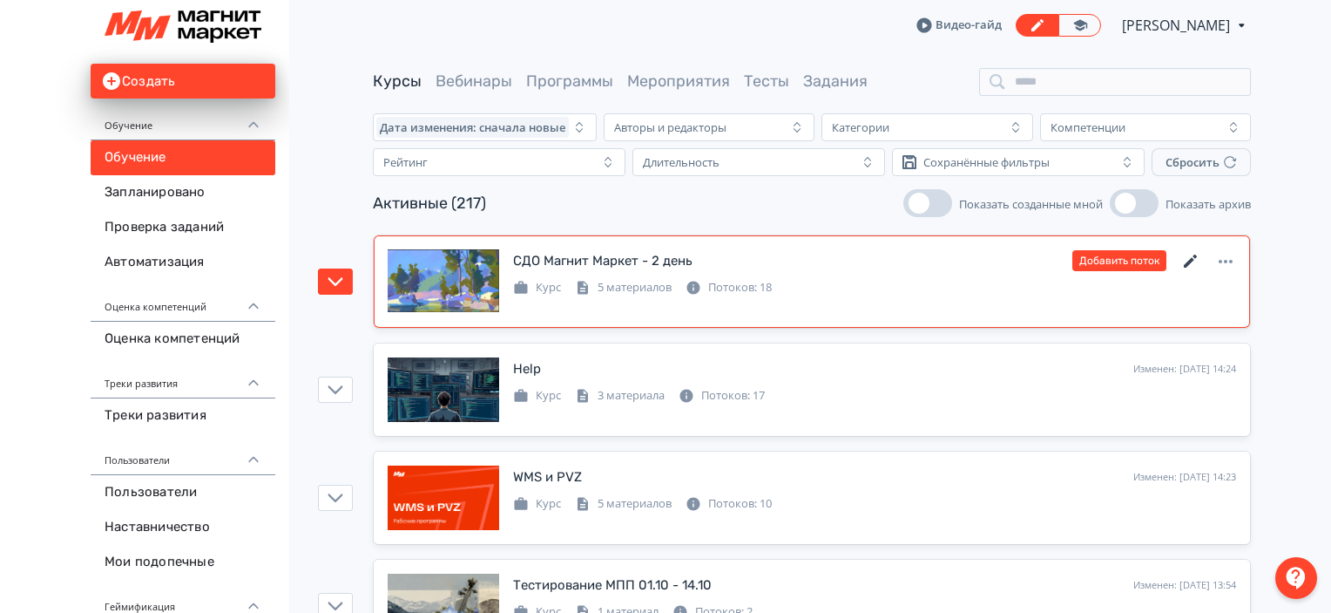
click at [1198, 254] on icon at bounding box center [1191, 261] width 21 height 21
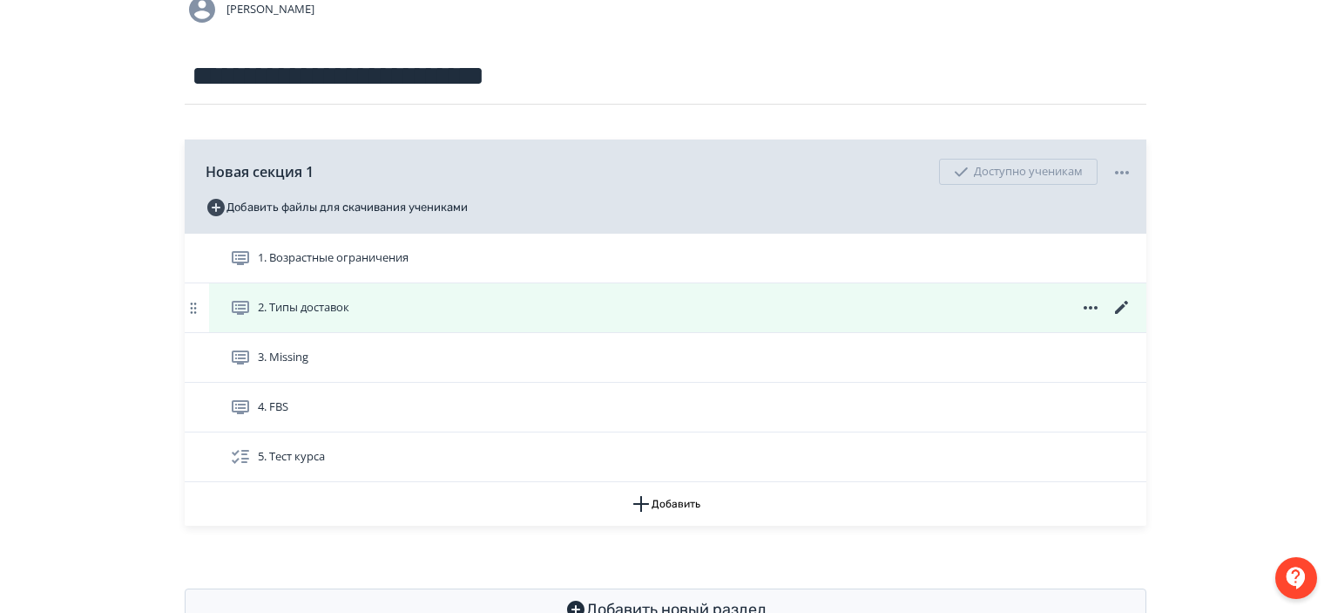
scroll to position [173, 0]
